Goal: Find specific page/section: Find specific page/section

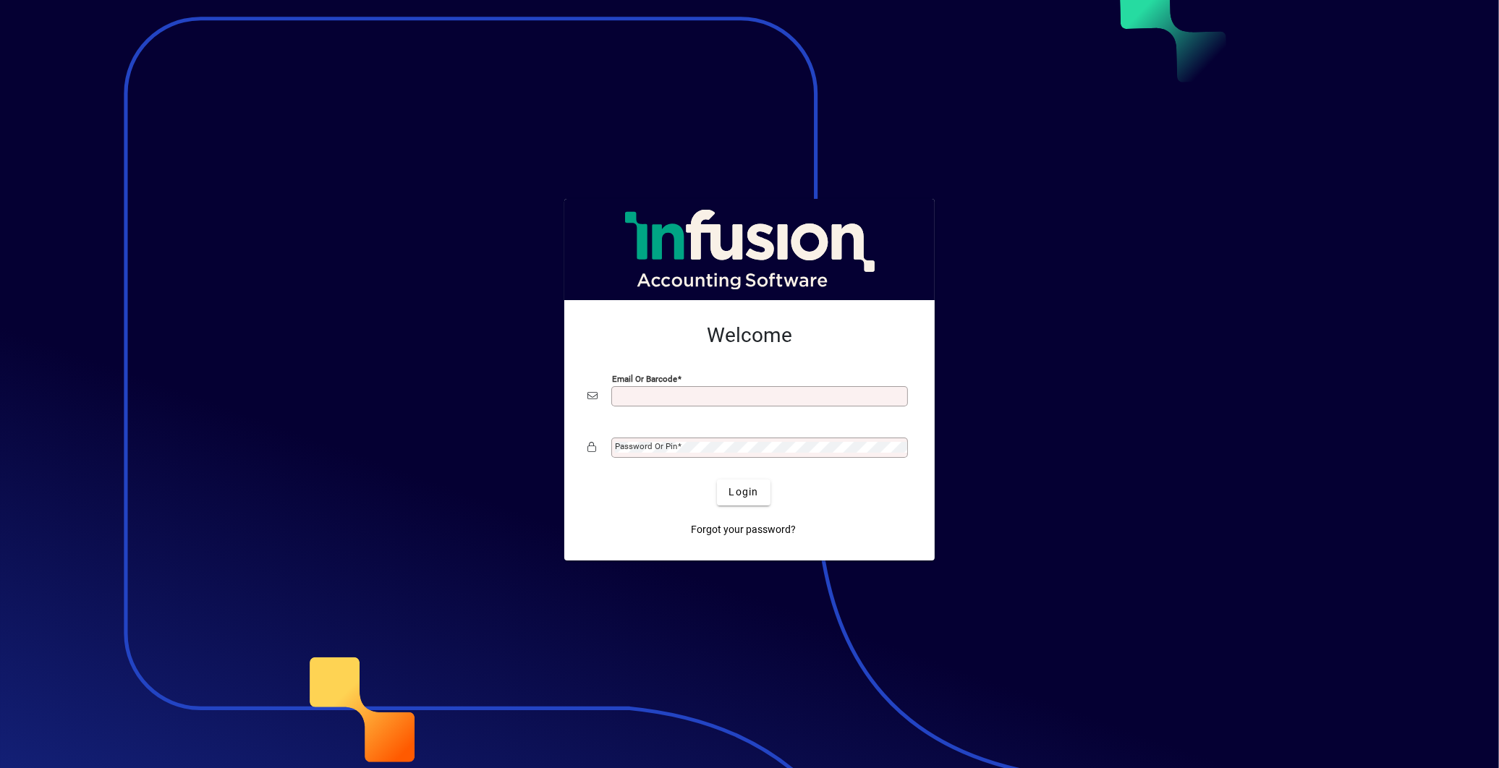
click at [624, 397] on input "Email or Barcode" at bounding box center [761, 397] width 292 height 12
type input "**********"
click at [662, 447] on mat-label "Password or Pin" at bounding box center [646, 446] width 62 height 10
click at [717, 480] on button "Login" at bounding box center [743, 493] width 53 height 26
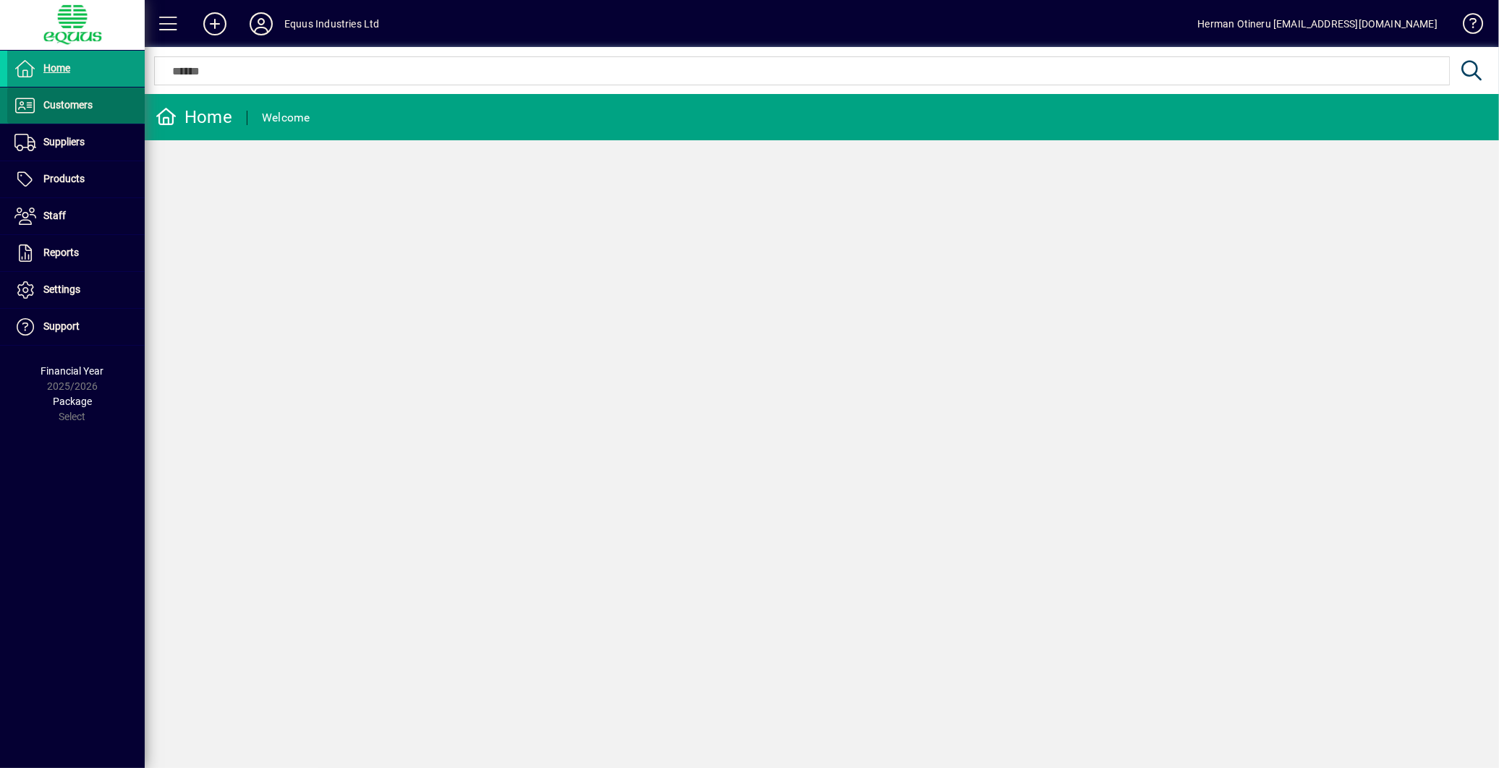
click at [90, 112] on span "Customers" at bounding box center [49, 105] width 85 height 17
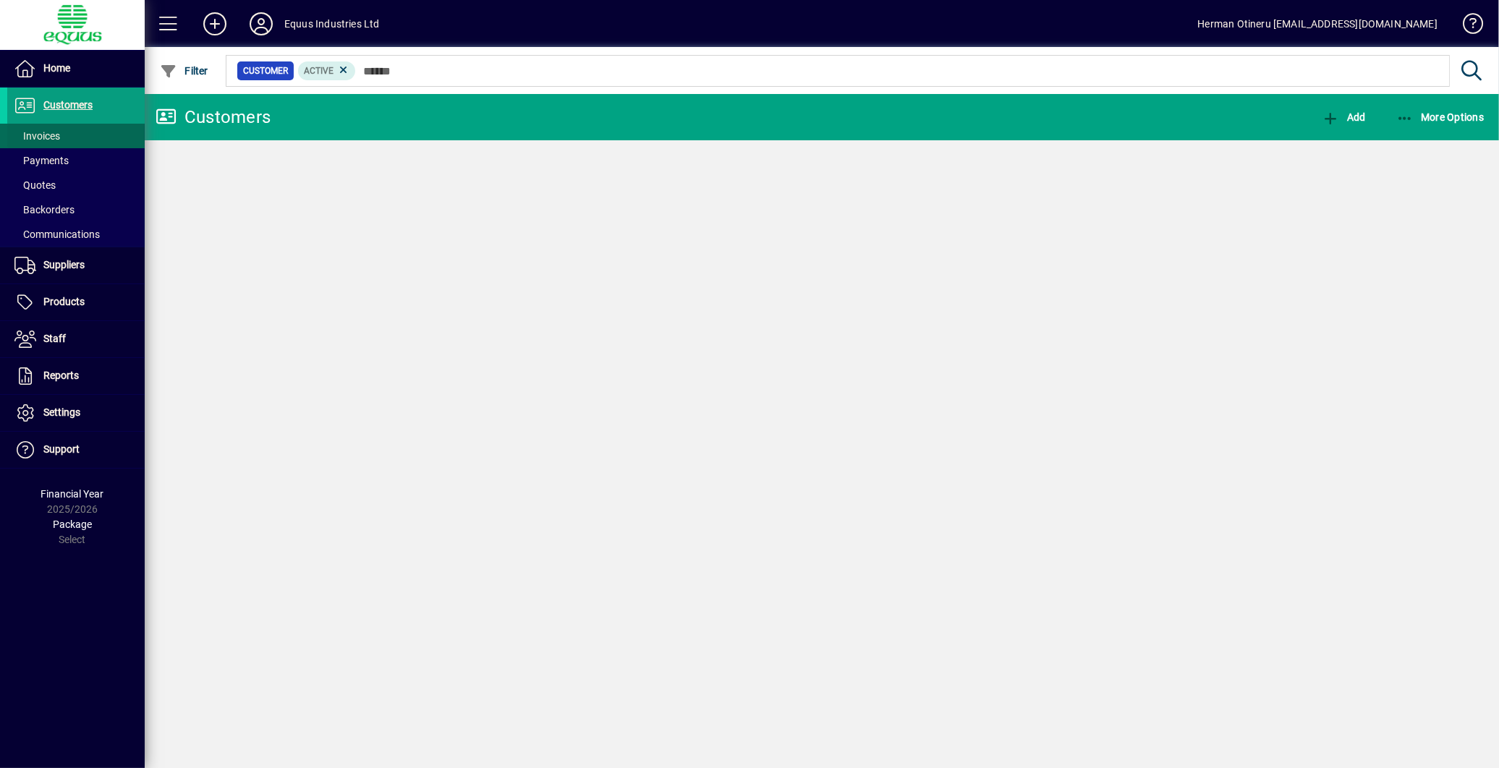
click at [42, 136] on span "Invoices" at bounding box center [37, 136] width 46 height 12
